Goal: Task Accomplishment & Management: Manage account settings

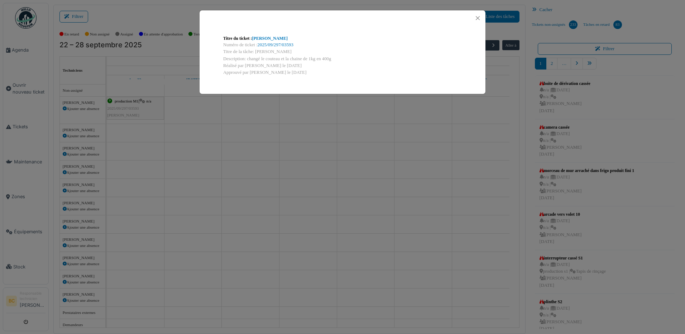
click at [327, 112] on div "Titre du ticket : Mondini Numéro de ticket : 2025/09/297/03593 Titre de la tâch…" at bounding box center [342, 167] width 685 height 334
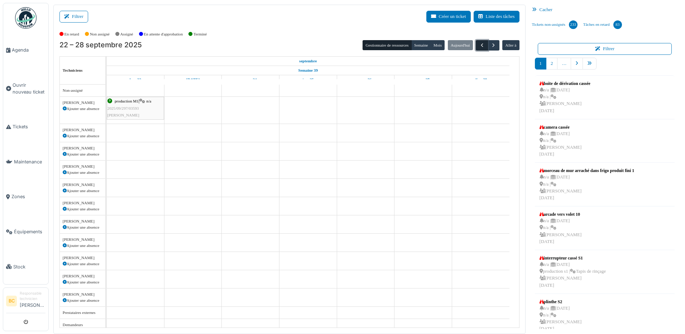
click at [479, 45] on span "button" at bounding box center [482, 45] width 6 height 6
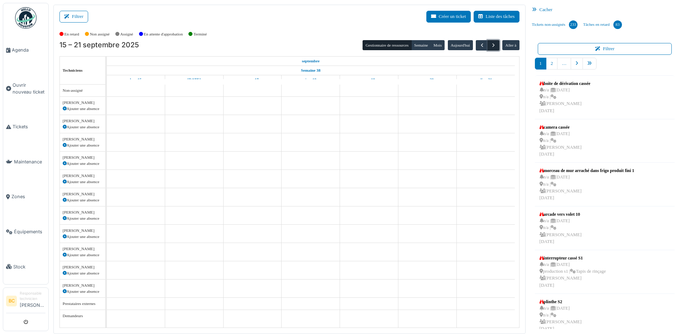
click at [490, 41] on button "button" at bounding box center [493, 45] width 12 height 10
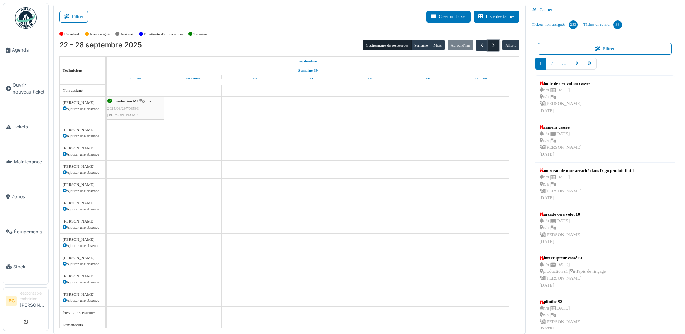
click at [490, 41] on button "button" at bounding box center [493, 45] width 12 height 10
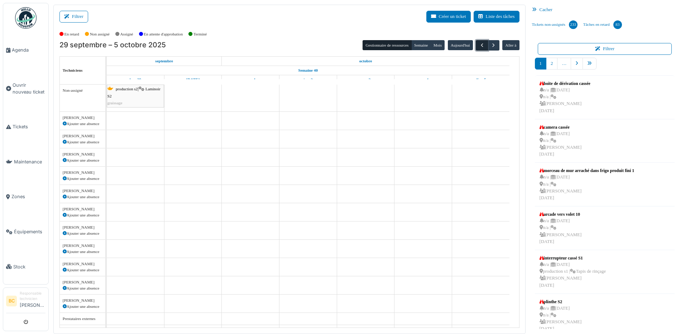
click at [479, 45] on span "button" at bounding box center [482, 45] width 6 height 6
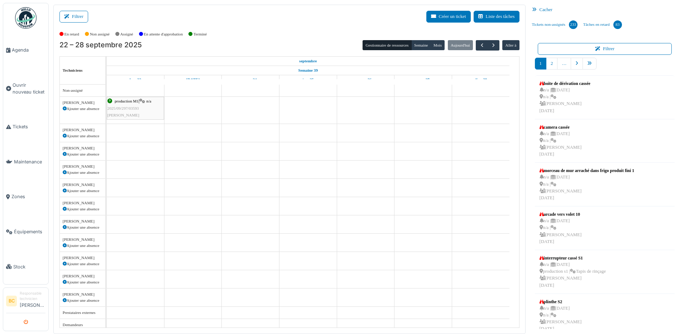
click at [25, 323] on icon "submit" at bounding box center [26, 322] width 5 height 5
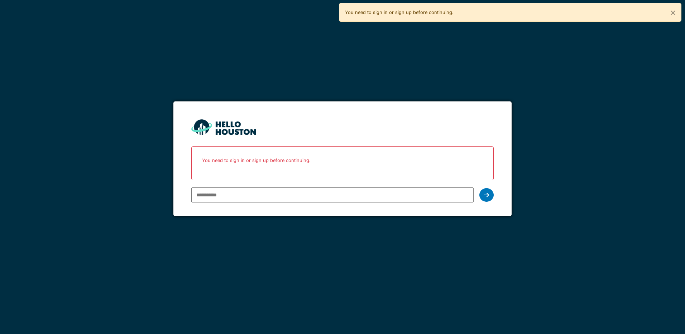
click at [261, 196] on input "email" at bounding box center [332, 194] width 282 height 15
type input "**********"
click at [486, 194] on icon at bounding box center [486, 195] width 5 height 6
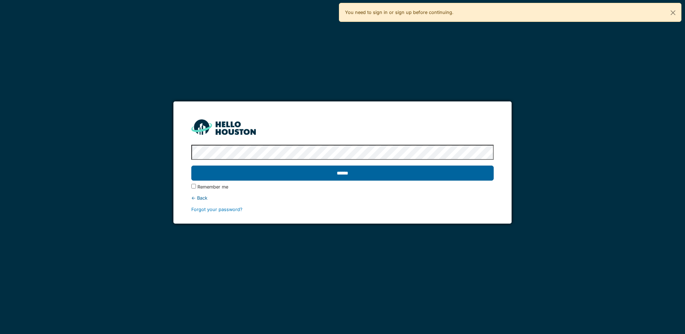
click at [399, 172] on input "******" at bounding box center [342, 172] width 302 height 15
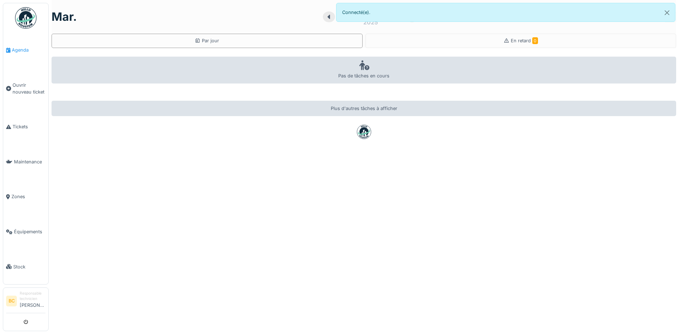
click at [23, 50] on span "Agenda" at bounding box center [29, 50] width 34 height 7
